Goal: Navigation & Orientation: Go to known website

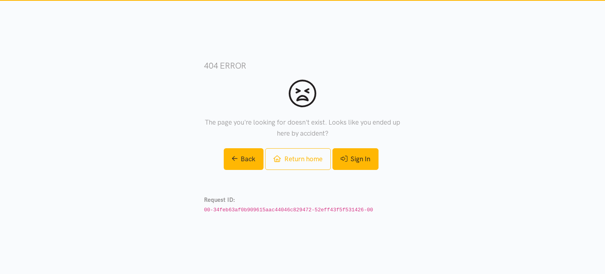
click at [361, 154] on link "Sign In" at bounding box center [355, 159] width 46 height 22
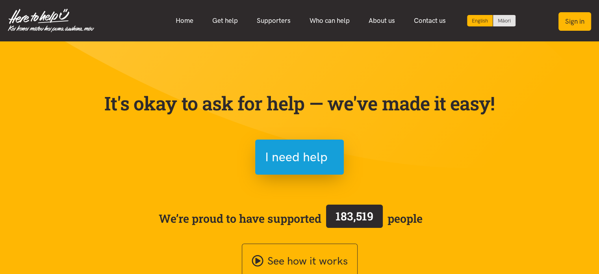
click at [565, 19] on button "Sign in" at bounding box center [575, 21] width 33 height 19
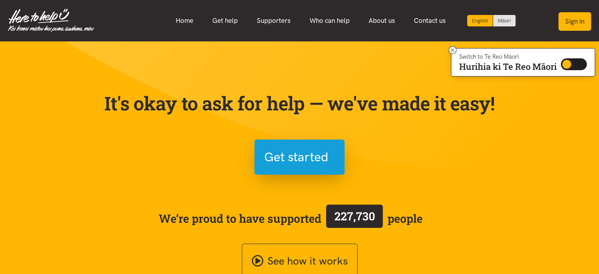
click at [571, 24] on button "Sign in" at bounding box center [575, 21] width 33 height 19
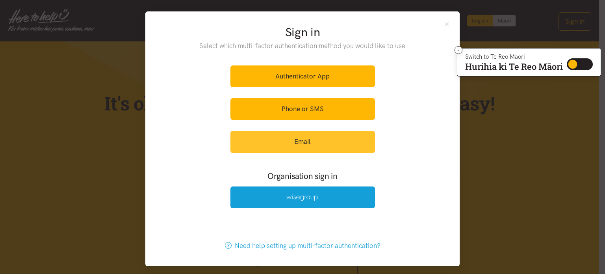
click at [269, 145] on link "Email" at bounding box center [302, 142] width 145 height 22
